Goal: Transaction & Acquisition: Purchase product/service

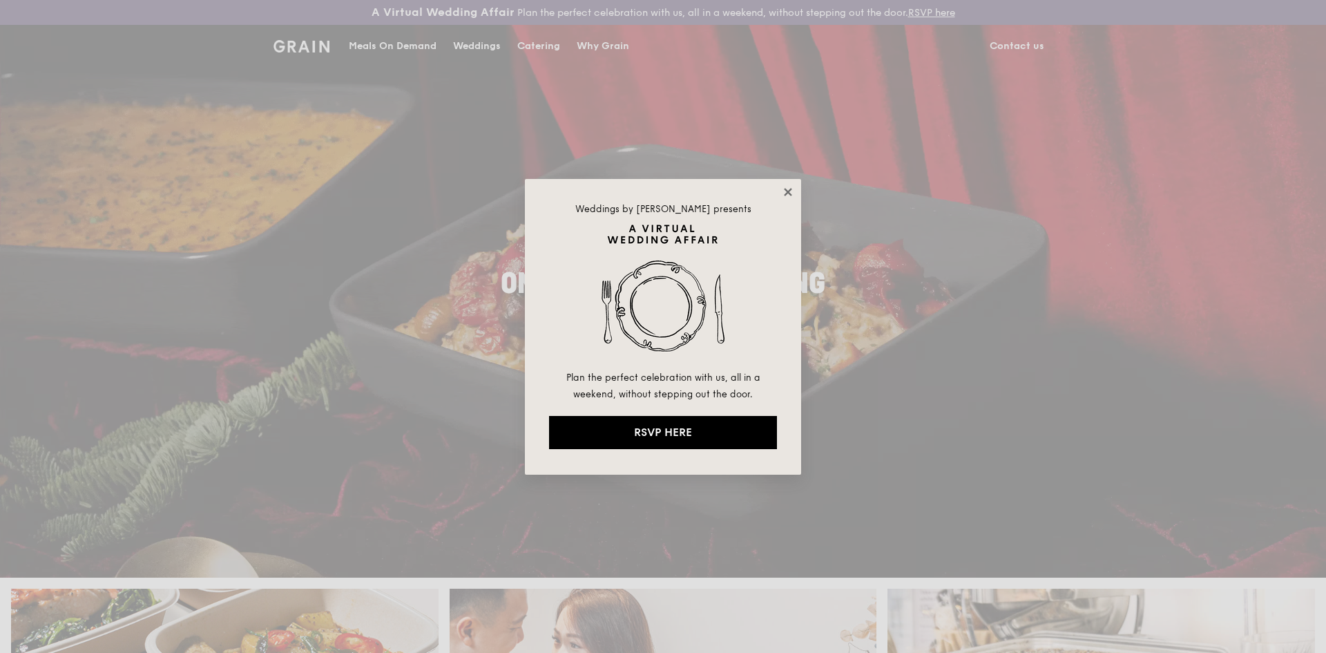
click at [658, 193] on icon at bounding box center [788, 192] width 12 height 12
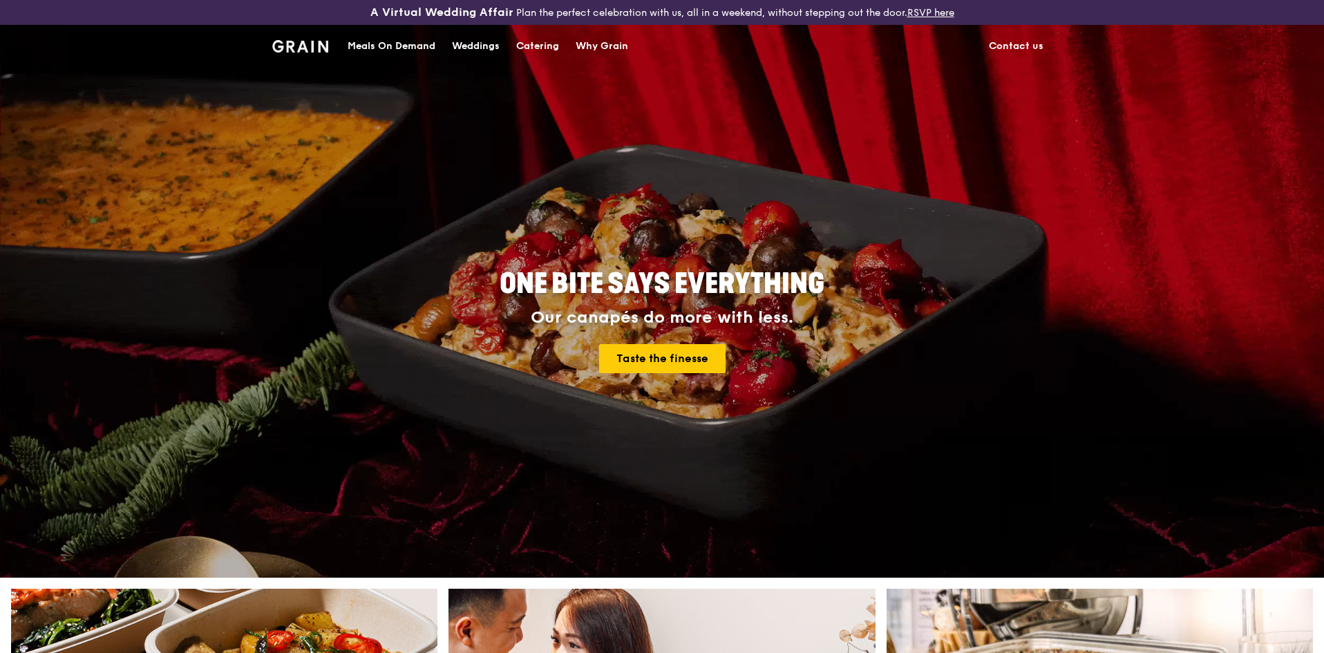
click at [403, 44] on div "Meals On Demand" at bounding box center [391, 46] width 88 height 41
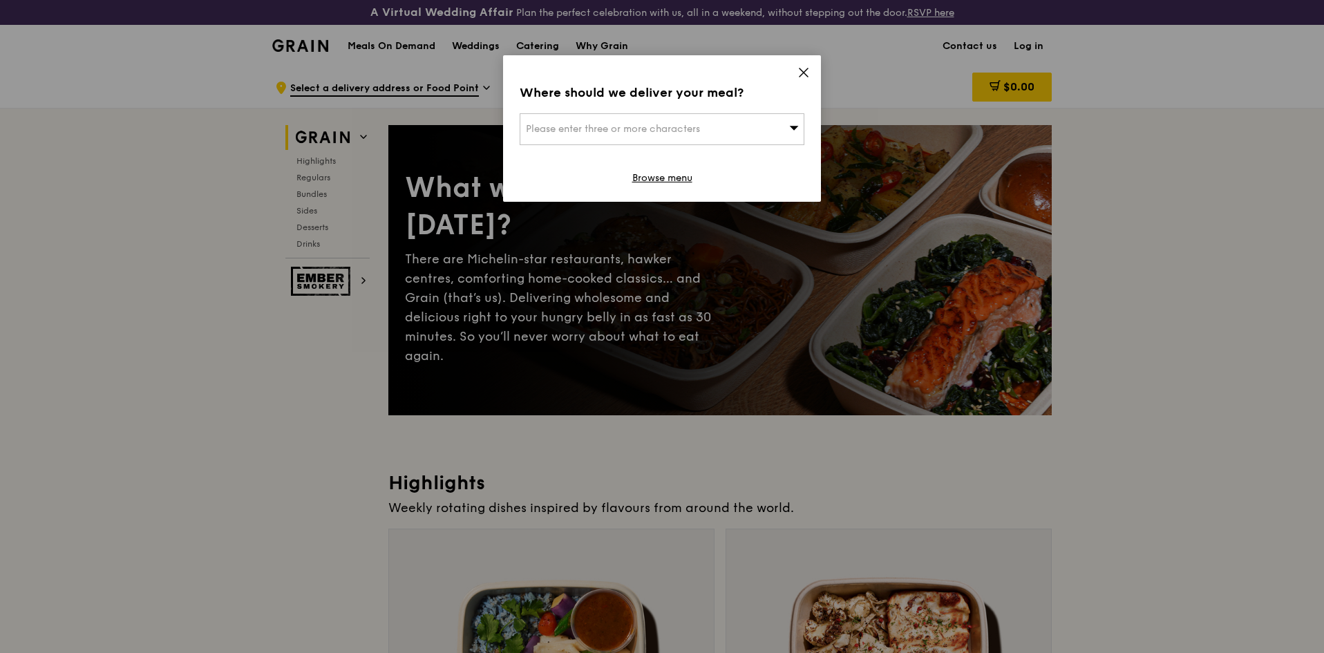
click at [658, 131] on div "Please enter three or more characters" at bounding box center [661, 129] width 285 height 32
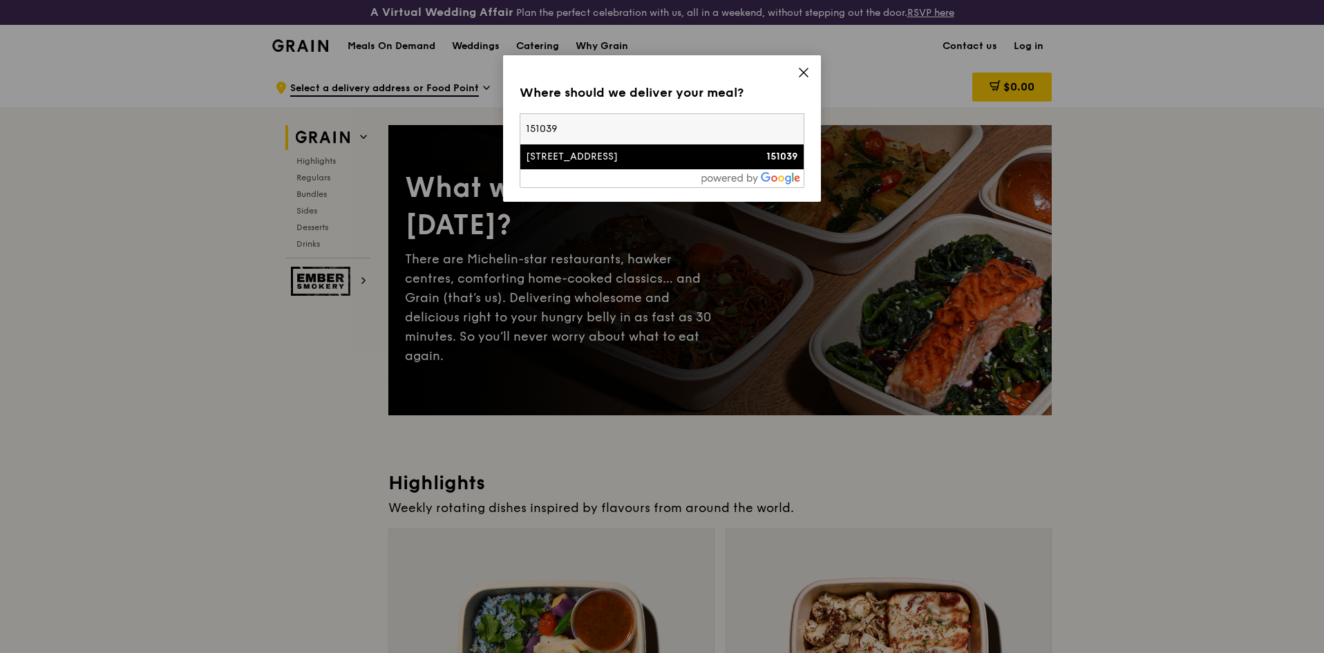
type input "151039"
click at [658, 160] on div "[STREET_ADDRESS]" at bounding box center [628, 157] width 204 height 14
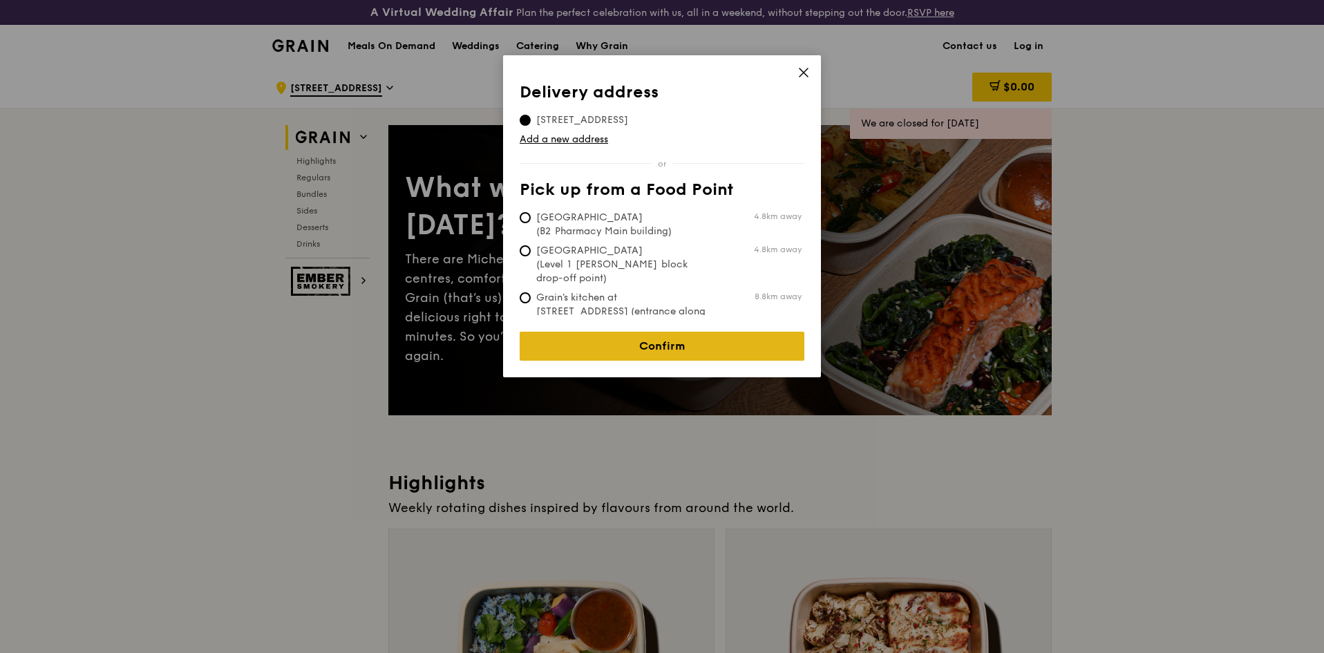
click at [645, 332] on link "Confirm" at bounding box center [661, 346] width 285 height 29
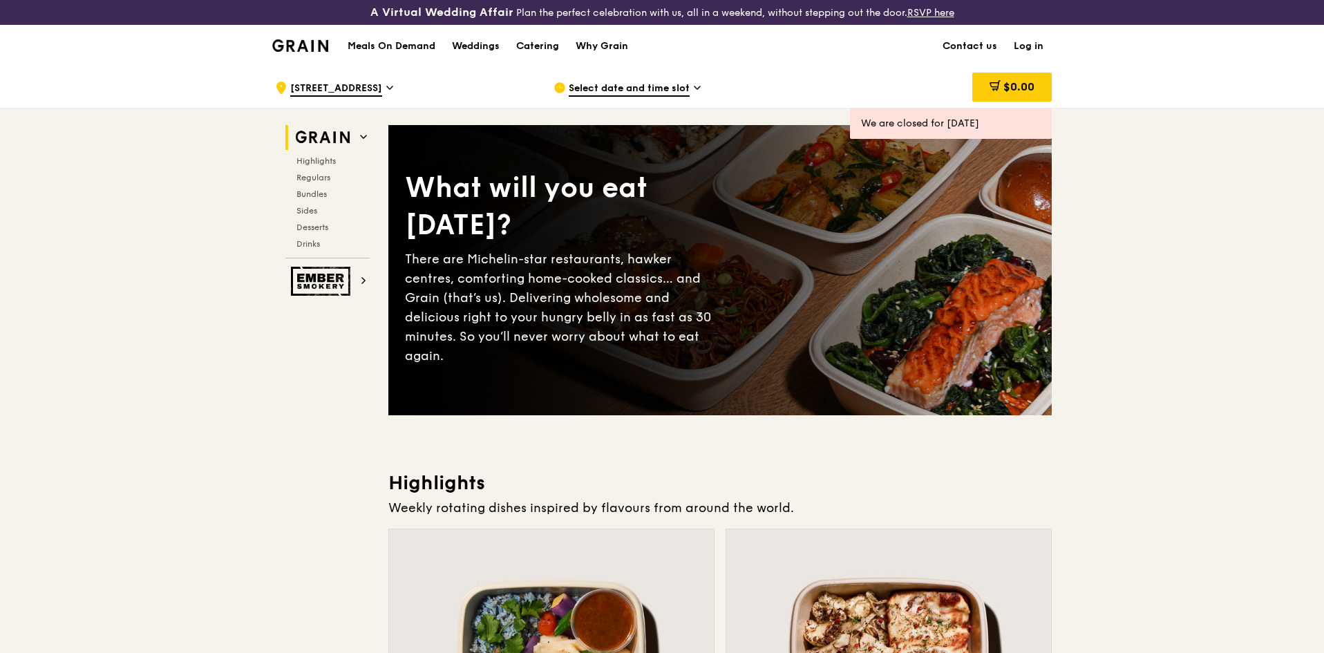
click at [658, 75] on div "Select date and time slot" at bounding box center [681, 87] width 256 height 41
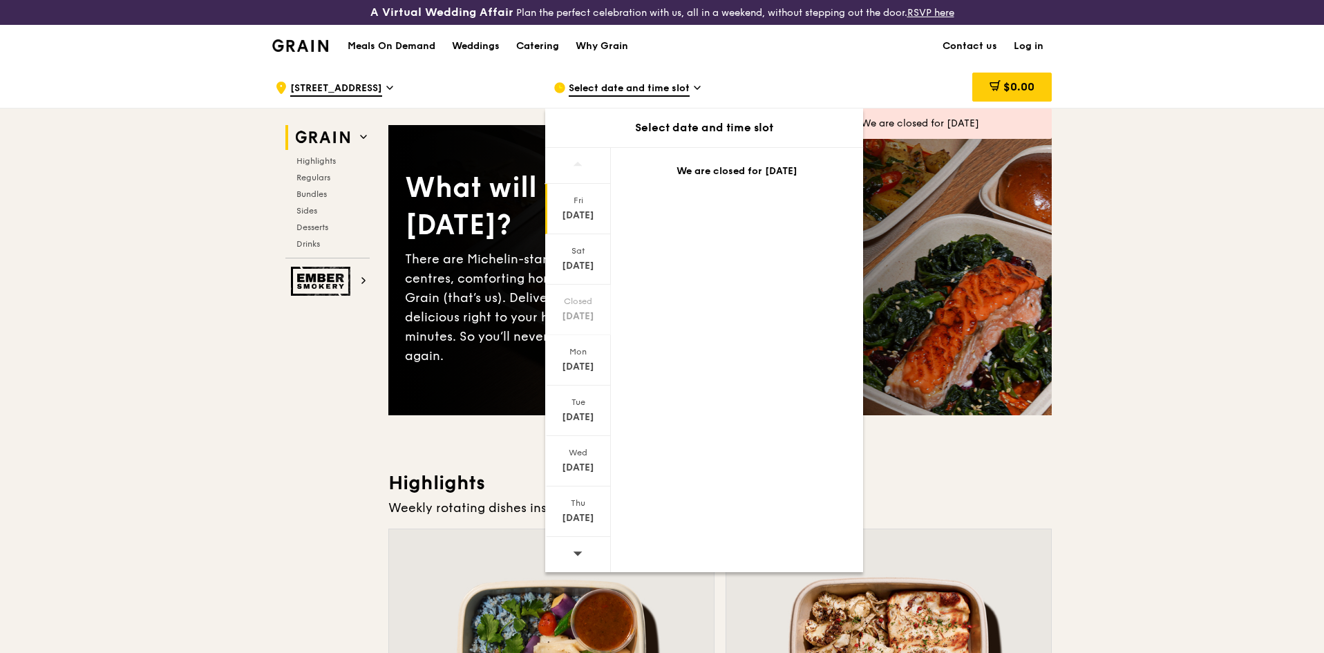
click at [586, 556] on div at bounding box center [578, 554] width 66 height 35
